Goal: Information Seeking & Learning: Learn about a topic

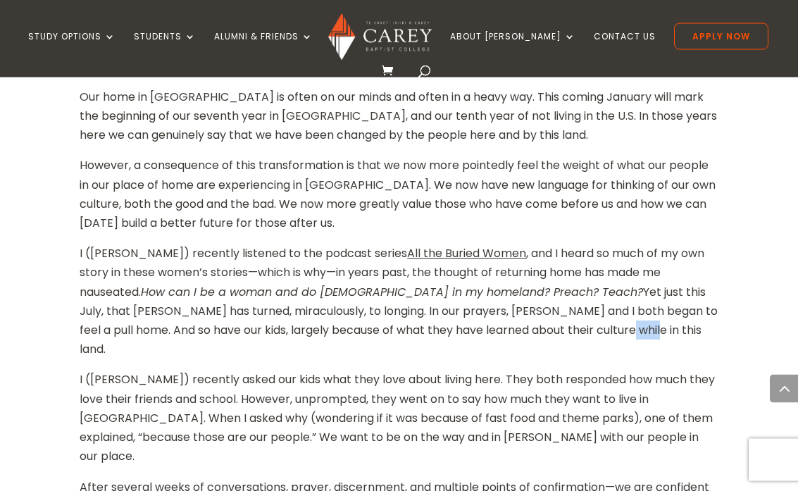
scroll to position [1101, 0]
click at [749, 287] on div "Home » About [PERSON_NAME] » [PERSON_NAME] News and Events » McKirlands Prepare…" at bounding box center [399, 464] width 798 height 2457
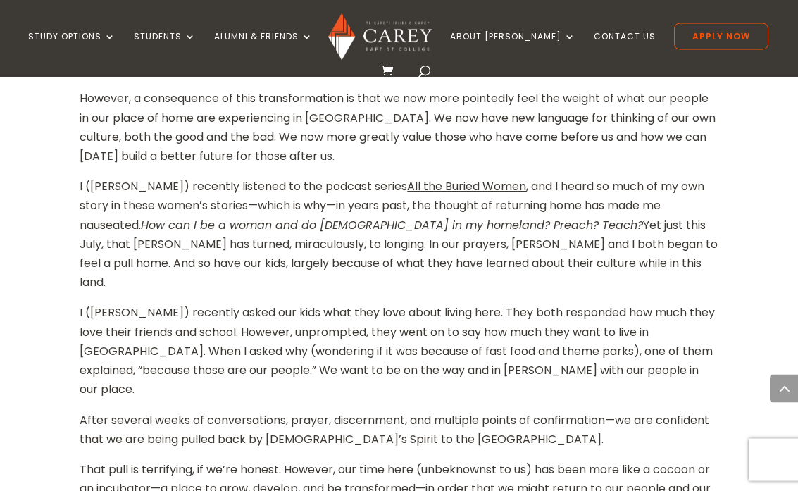
scroll to position [1168, 0]
click at [755, 233] on div "Home » About [PERSON_NAME] » [PERSON_NAME] News and Events » McKirlands Prepare…" at bounding box center [399, 397] width 798 height 2457
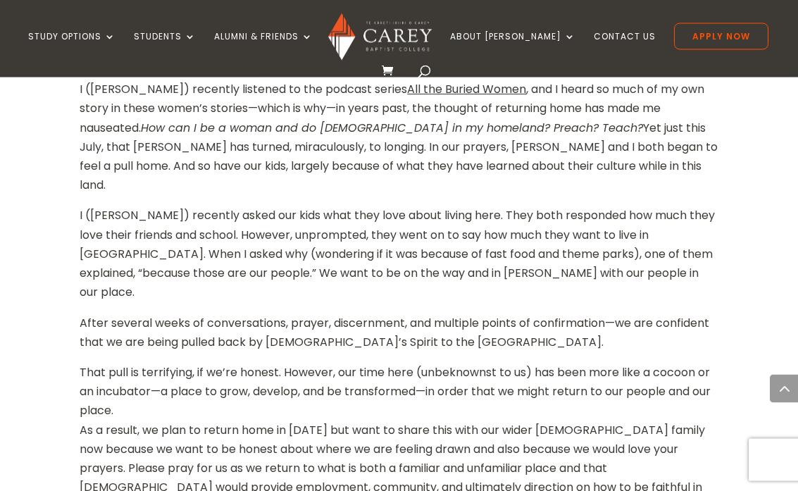
scroll to position [1265, 0]
click at [771, 201] on div "Home » About [PERSON_NAME] » [PERSON_NAME] News and Events » McKirlands Prepare…" at bounding box center [399, 299] width 798 height 2457
click at [769, 219] on div "Home » About [PERSON_NAME] » [PERSON_NAME] News and Events » McKirlands Prepare…" at bounding box center [399, 299] width 798 height 2457
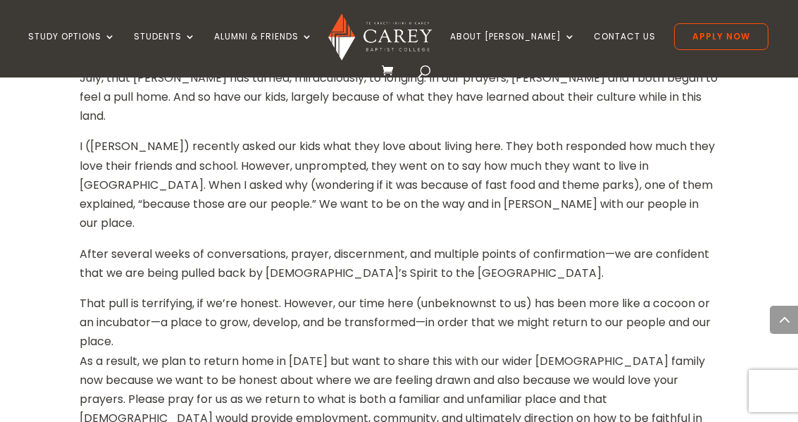
scroll to position [1334, 0]
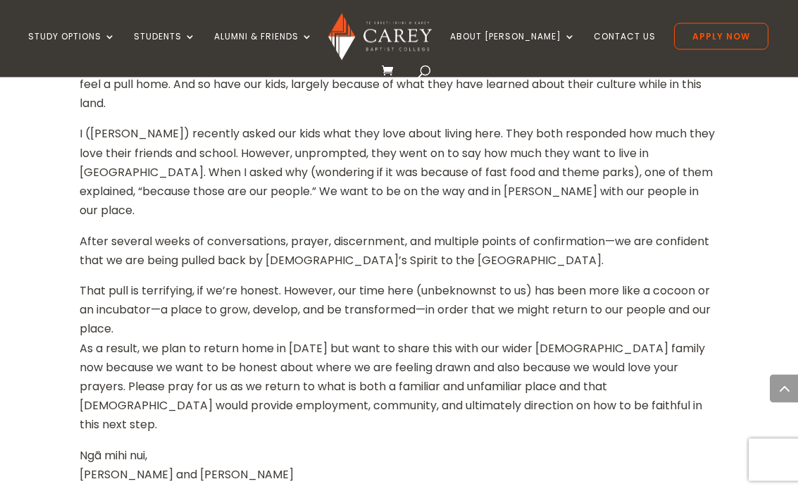
scroll to position [1347, 0]
click at [742, 270] on div "Home » About [PERSON_NAME] » [PERSON_NAME] News and Events » McKirlands Prepare…" at bounding box center [399, 218] width 798 height 2457
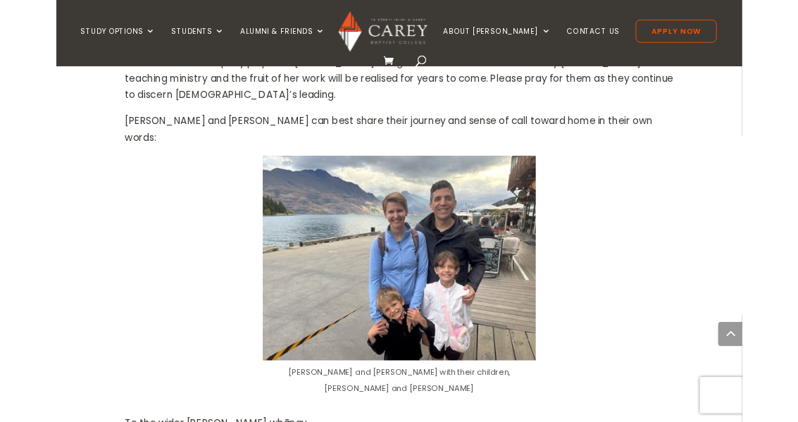
scroll to position [667, 0]
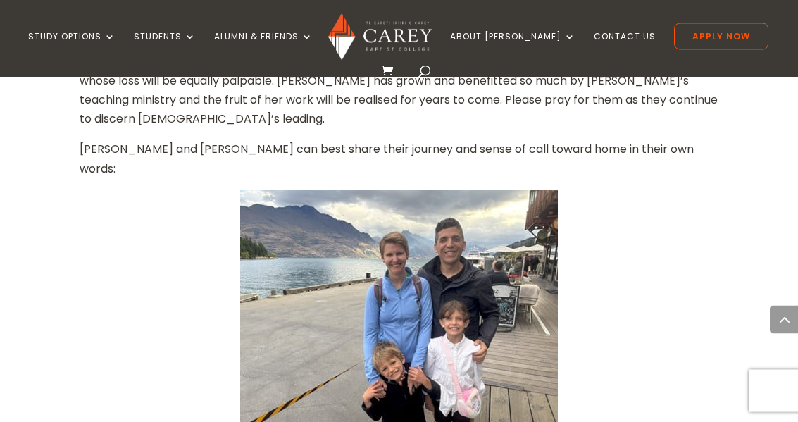
click at [488, 259] on img at bounding box center [399, 309] width 318 height 238
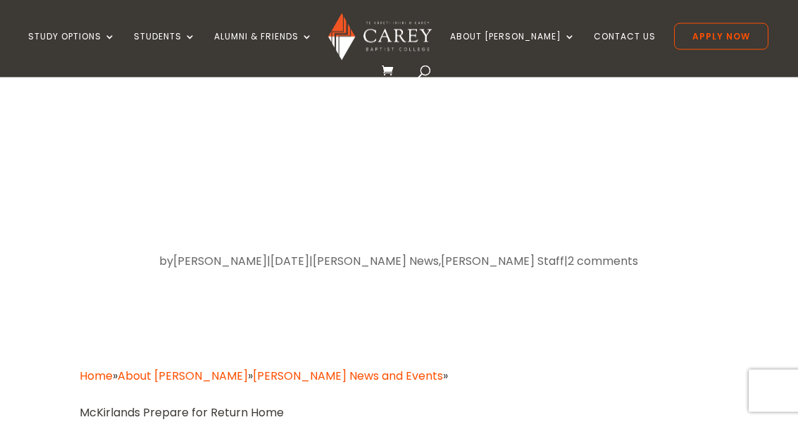
scroll to position [0, 0]
